Goal: Task Accomplishment & Management: Use online tool/utility

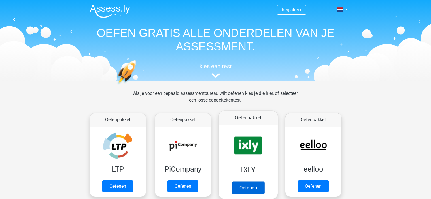
scroll to position [57, 0]
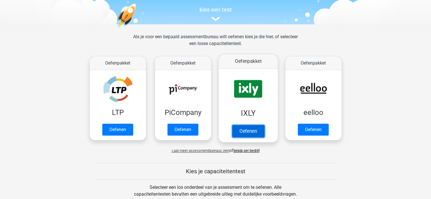
click at [248, 128] on link "Oefenen" at bounding box center [248, 131] width 32 height 12
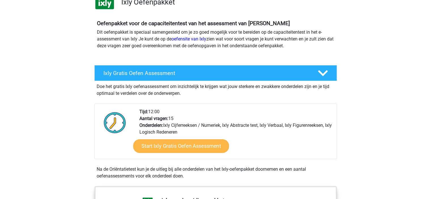
scroll to position [57, 0]
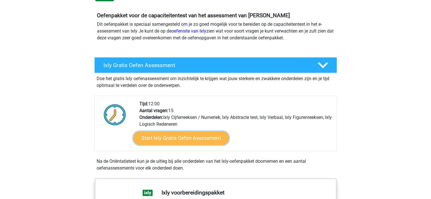
click at [177, 138] on link "Start Ixly Gratis Oefen Assessment" at bounding box center [181, 139] width 96 height 14
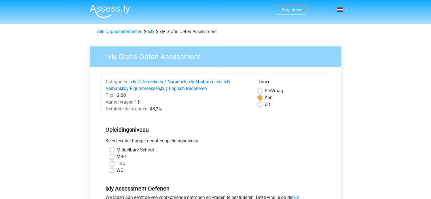
click at [117, 169] on label "WO" at bounding box center [119, 170] width 7 height 7
click at [114, 169] on input "WO" at bounding box center [112, 170] width 5 height 6
radio input "true"
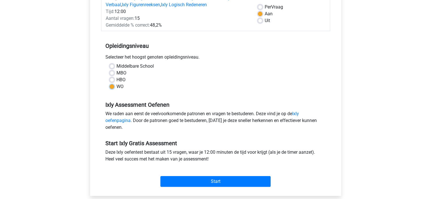
scroll to position [85, 0]
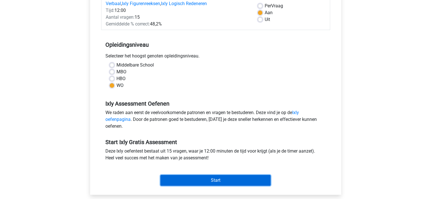
click at [252, 181] on input "Start" at bounding box center [215, 180] width 110 height 11
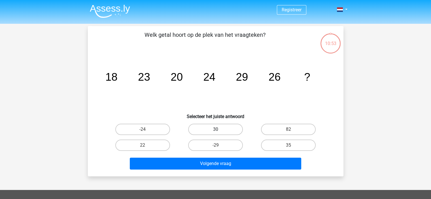
click at [212, 131] on label "30" at bounding box center [215, 129] width 55 height 11
click at [215, 131] on input "30" at bounding box center [217, 132] width 4 height 4
radio input "true"
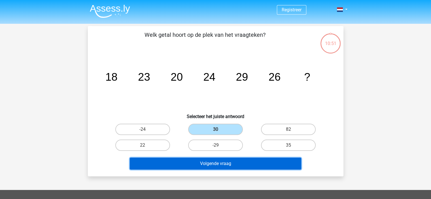
click at [273, 163] on button "Volgende vraag" at bounding box center [215, 164] width 171 height 12
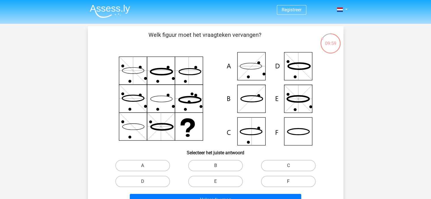
click at [304, 183] on label "F" at bounding box center [288, 181] width 55 height 11
click at [292, 183] on input "F" at bounding box center [291, 184] width 4 height 4
radio input "true"
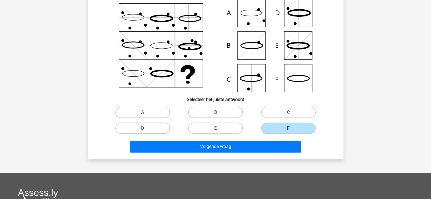
scroll to position [57, 0]
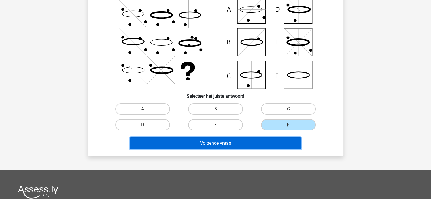
click at [267, 142] on button "Volgende vraag" at bounding box center [215, 143] width 171 height 12
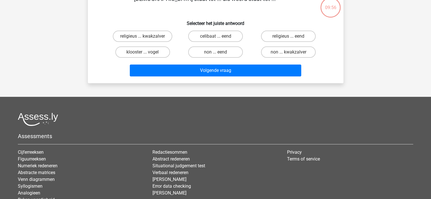
scroll to position [26, 0]
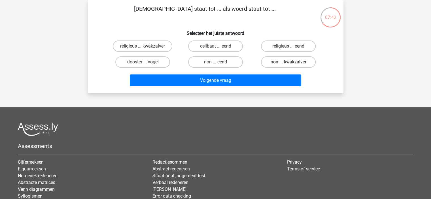
click at [286, 63] on label "non ... kwakzalver" at bounding box center [288, 61] width 55 height 11
click at [289, 63] on input "non ... kwakzalver" at bounding box center [291, 64] width 4 height 4
radio input "true"
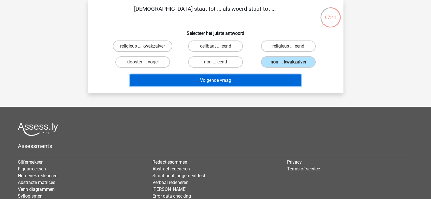
click at [281, 86] on button "Volgende vraag" at bounding box center [215, 81] width 171 height 12
